Goal: Task Accomplishment & Management: Use online tool/utility

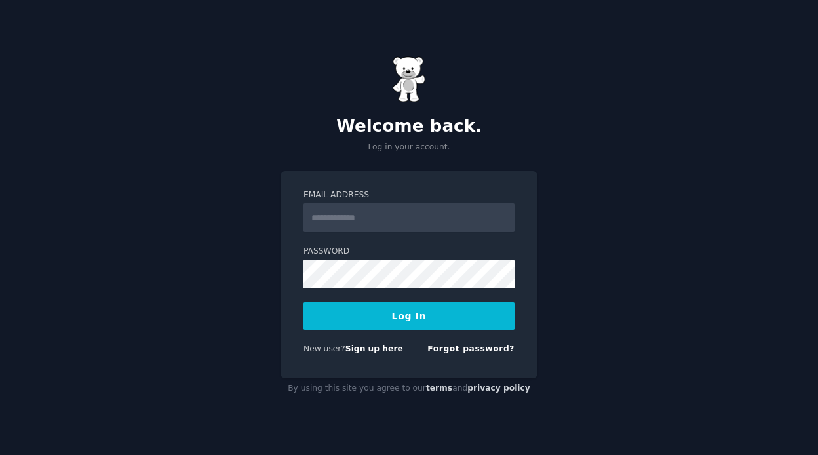
type input "**********"
click at [417, 316] on button "Log In" at bounding box center [408, 316] width 211 height 28
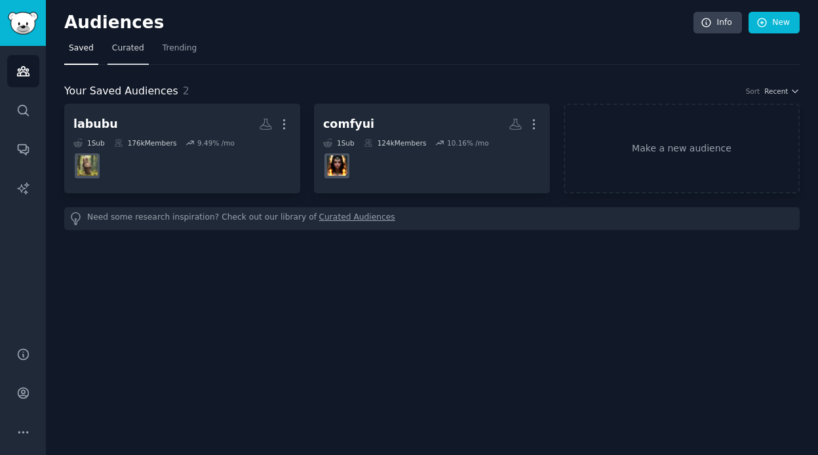
click at [122, 54] on link "Curated" at bounding box center [127, 51] width 41 height 27
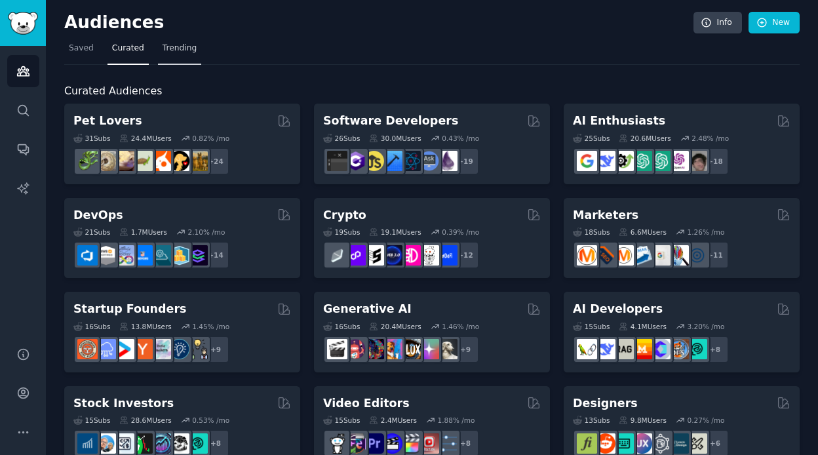
click at [176, 58] on link "Trending" at bounding box center [179, 51] width 43 height 27
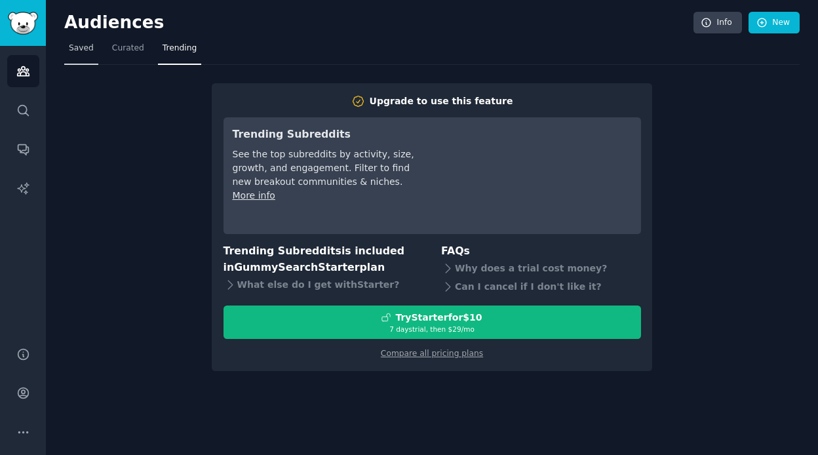
click at [79, 50] on span "Saved" at bounding box center [81, 49] width 25 height 12
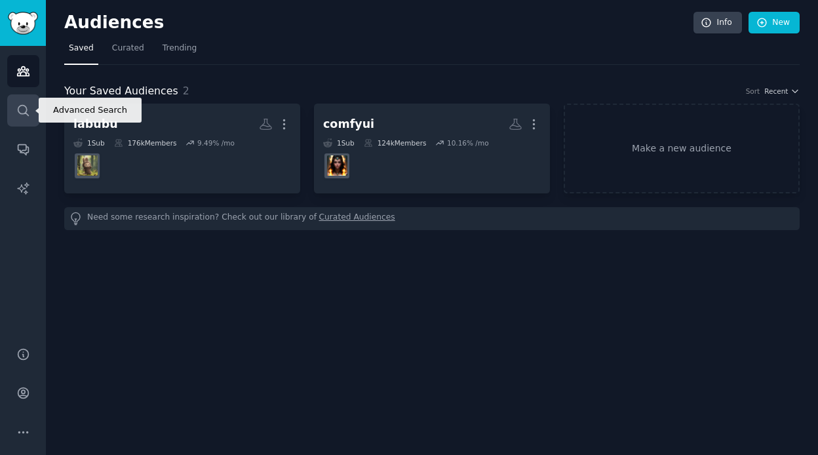
click at [24, 104] on icon "Sidebar" at bounding box center [23, 111] width 14 height 14
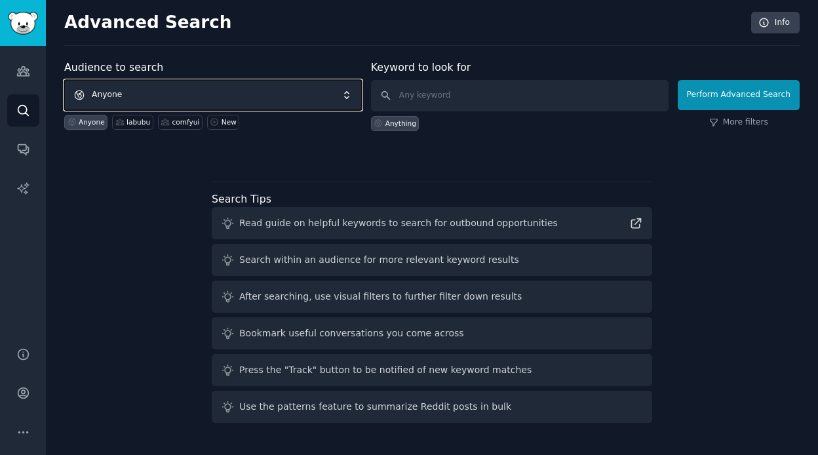
click at [193, 89] on span "Anyone" at bounding box center [212, 95] width 297 height 30
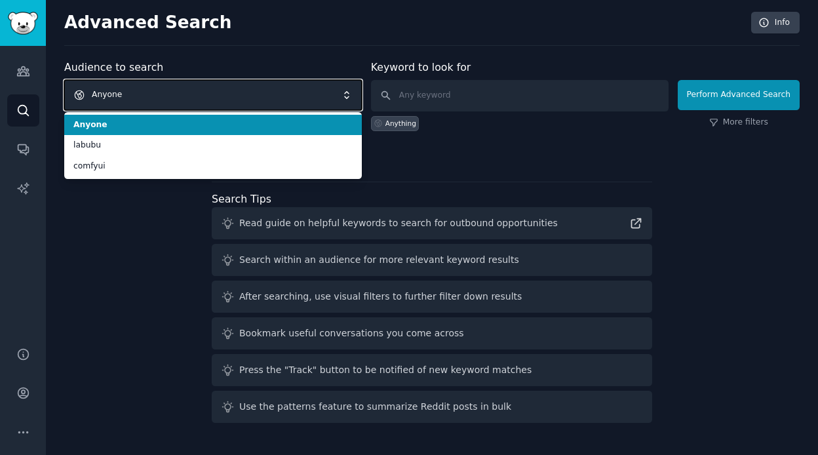
click at [185, 92] on span "Anyone" at bounding box center [212, 95] width 297 height 30
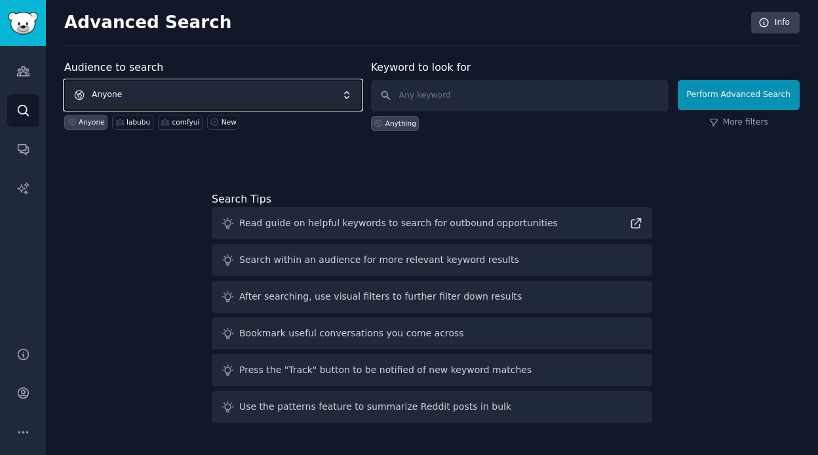
click at [185, 92] on span "Anyone" at bounding box center [212, 95] width 297 height 30
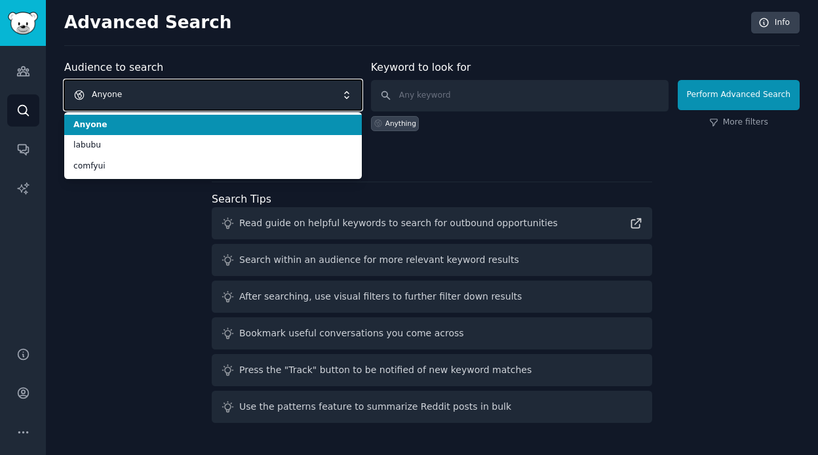
click at [185, 92] on span "Anyone" at bounding box center [212, 95] width 297 height 30
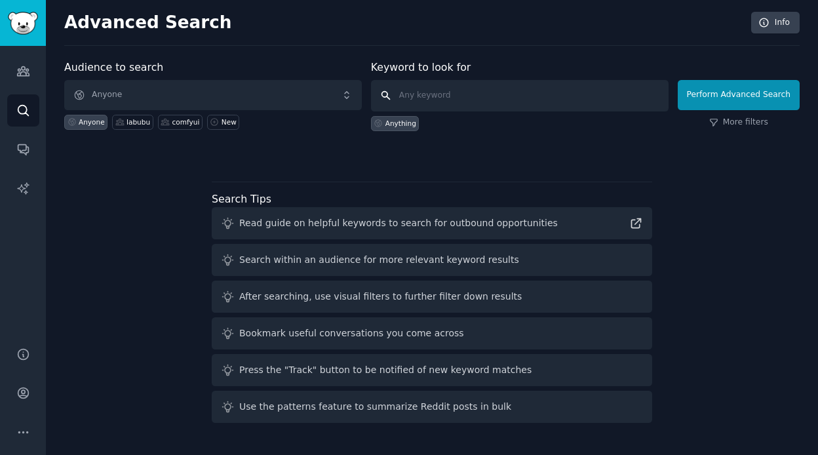
click at [451, 90] on input "text" at bounding box center [519, 95] width 297 height 31
type input "nano banana"
click button "Perform Advanced Search" at bounding box center [738, 95] width 122 height 30
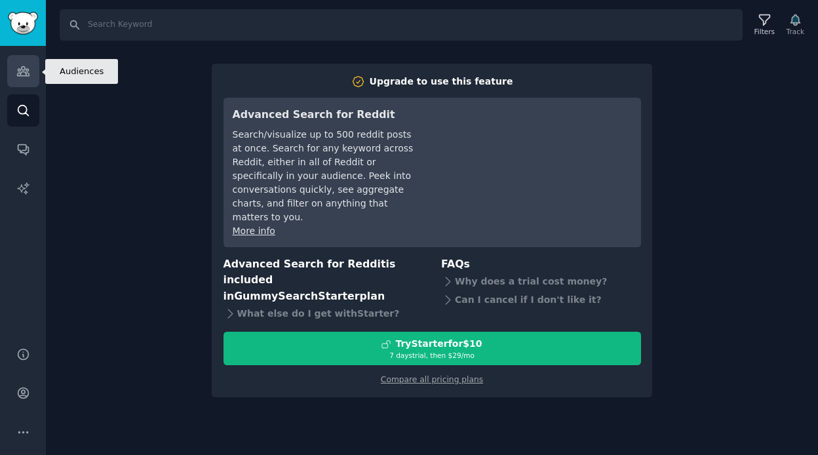
click at [21, 76] on icon "Sidebar" at bounding box center [23, 71] width 12 height 9
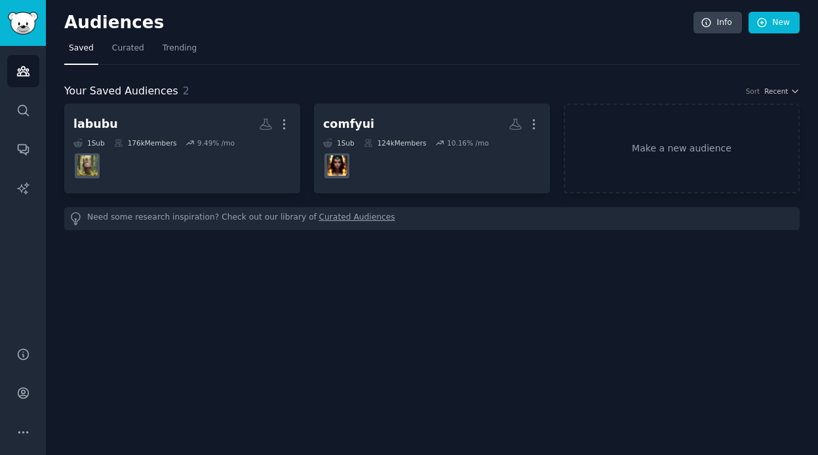
click at [139, 220] on div "Need some research inspiration? Check out our library of Curated Audiences" at bounding box center [431, 218] width 735 height 23
click at [698, 167] on link "Make a new audience" at bounding box center [681, 149] width 236 height 90
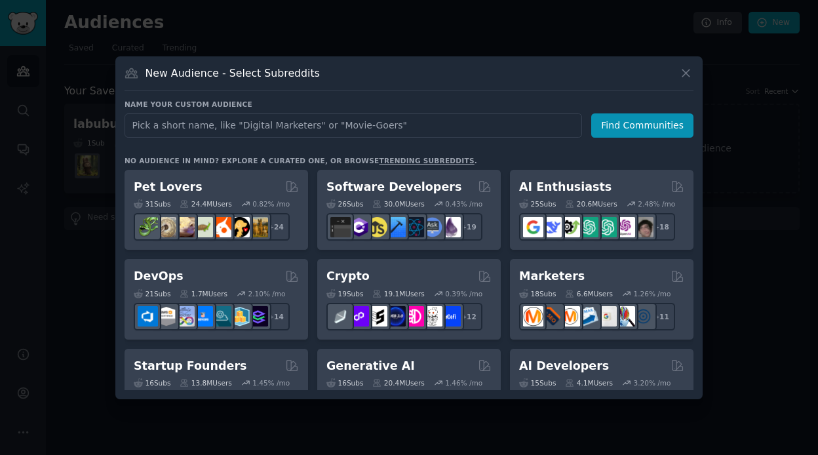
click at [237, 129] on input "text" at bounding box center [352, 125] width 457 height 24
type input "nano banana"
click button "Find Communities" at bounding box center [642, 125] width 102 height 24
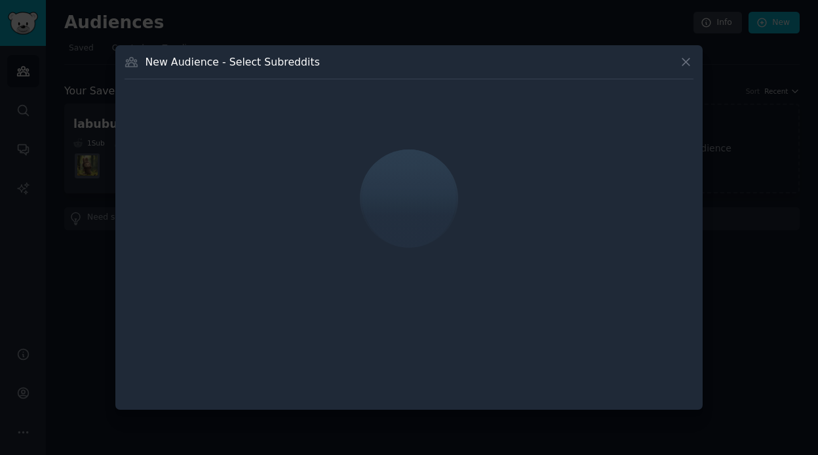
click at [332, 62] on div "New Audience - Select Subreddits" at bounding box center [408, 66] width 569 height 25
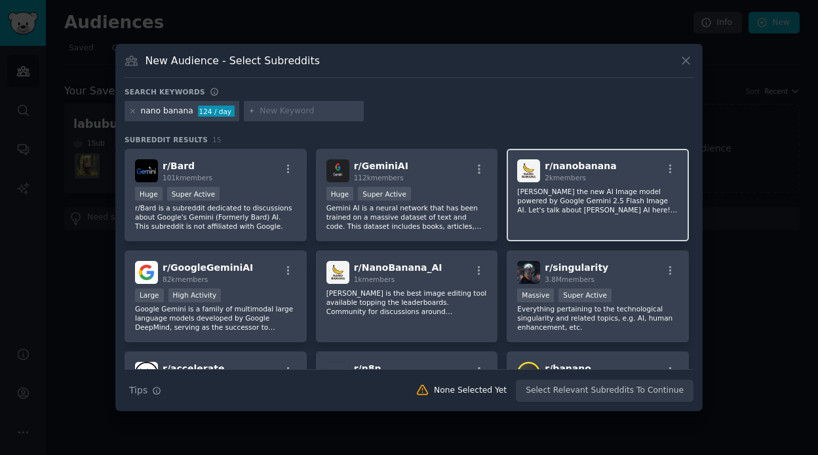
click at [588, 212] on p "[PERSON_NAME] the new AI Image model powered by Google Gemini 2.5 Flash Image A…" at bounding box center [597, 201] width 161 height 28
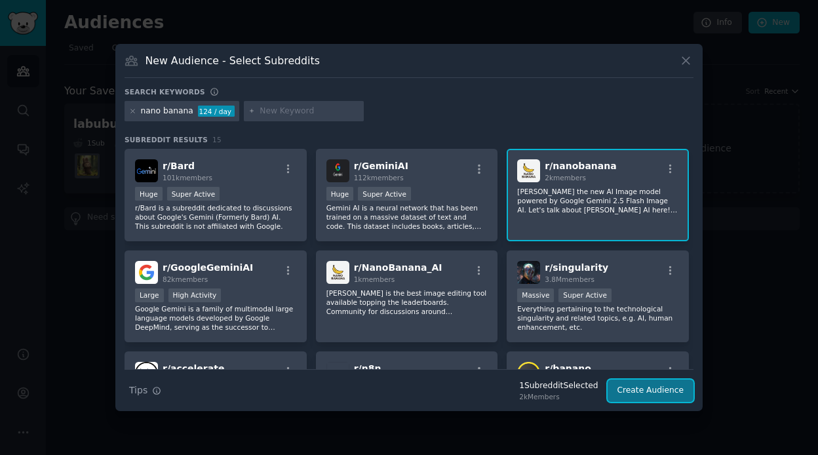
click at [672, 392] on button "Create Audience" at bounding box center [650, 390] width 86 height 22
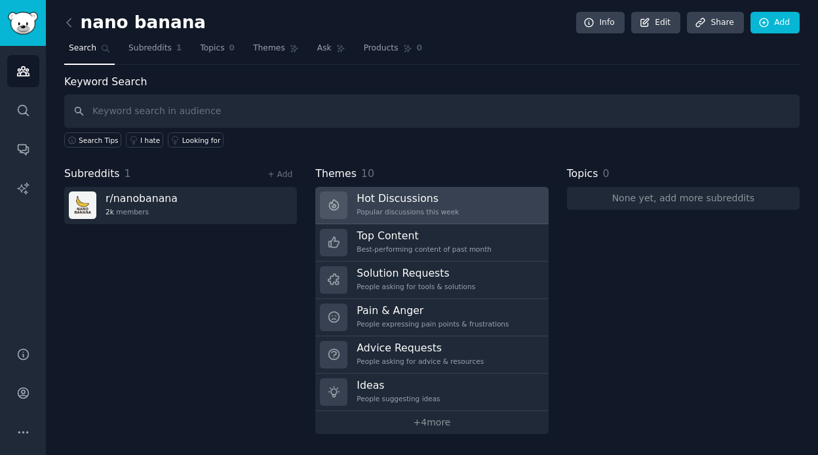
click at [433, 193] on h3 "Hot Discussions" at bounding box center [407, 198] width 102 height 14
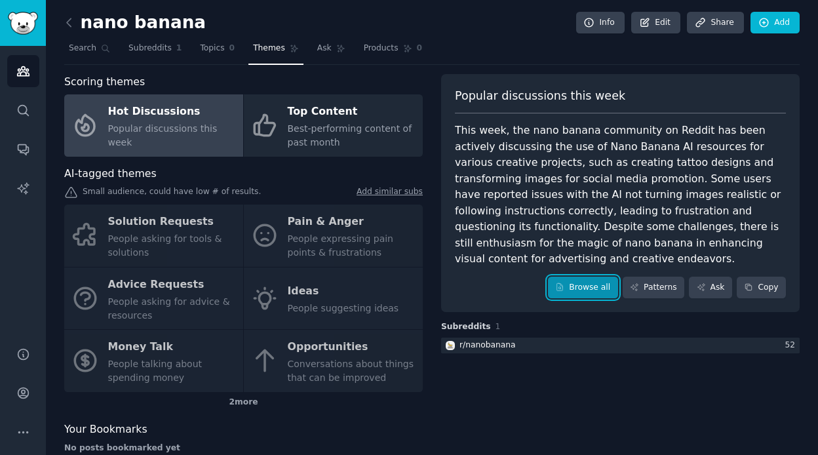
click at [576, 288] on link "Browse all" at bounding box center [583, 287] width 70 height 22
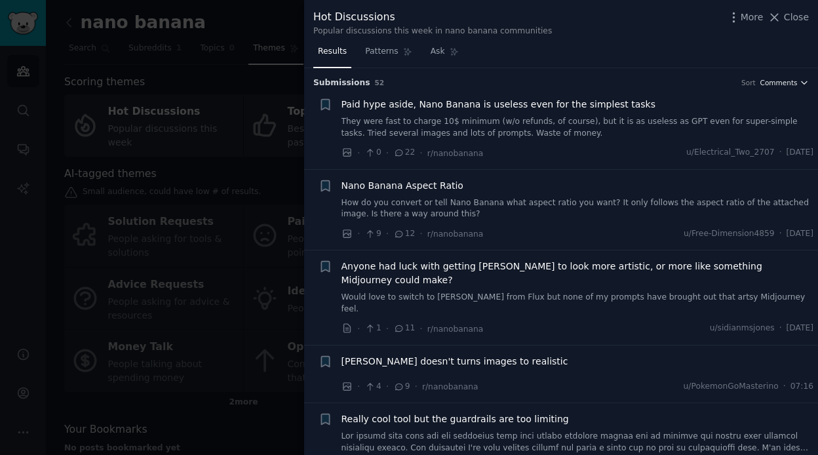
click at [790, 86] on span "Comments" at bounding box center [778, 82] width 37 height 9
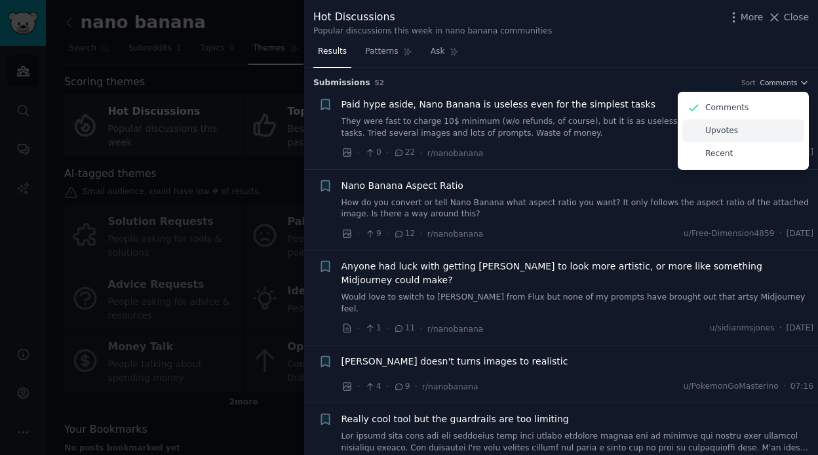
click at [734, 128] on div "Upvotes" at bounding box center [743, 130] width 122 height 23
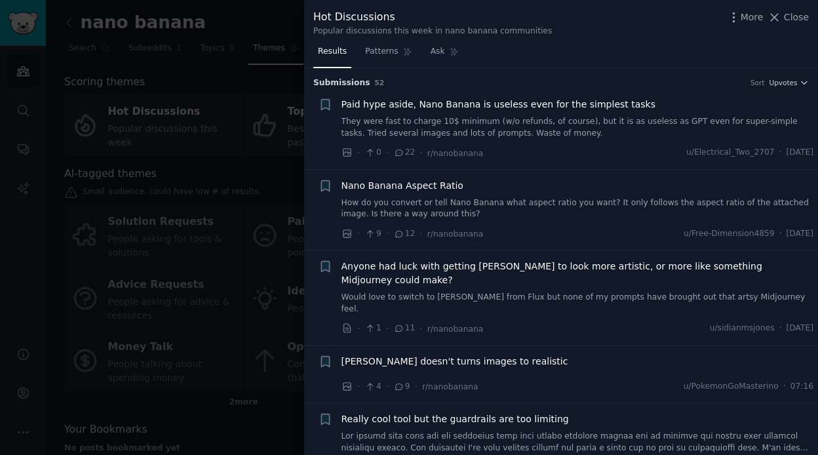
click at [453, 128] on link "They were fast to charge 10$ minimum (w/o refunds, of course), but it is as use…" at bounding box center [577, 127] width 472 height 23
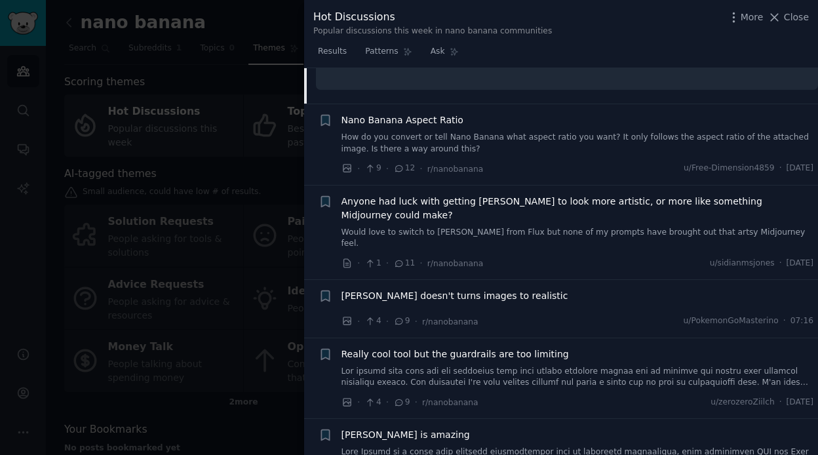
scroll to position [544, 0]
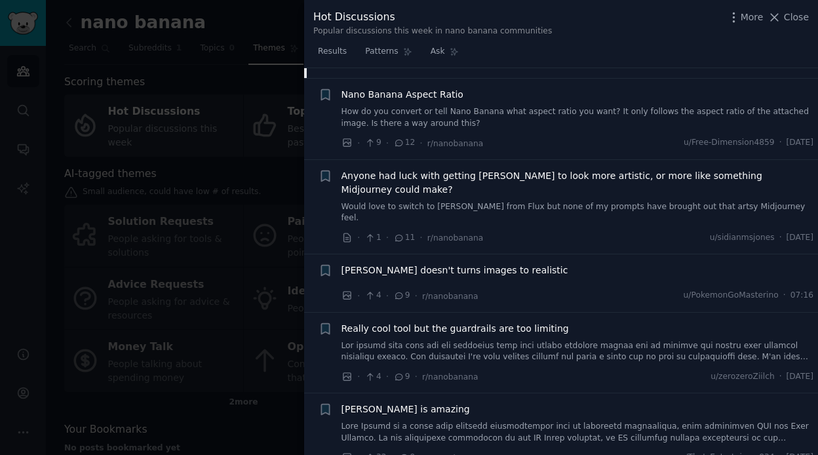
click at [481, 198] on div "Anyone had luck with getting [PERSON_NAME] to look more artistic, or more like …" at bounding box center [577, 196] width 472 height 55
click at [479, 207] on link "Would love to switch to [PERSON_NAME] from Flux but none of my prompts have bro…" at bounding box center [577, 212] width 472 height 23
